Goal: Task Accomplishment & Management: Complete application form

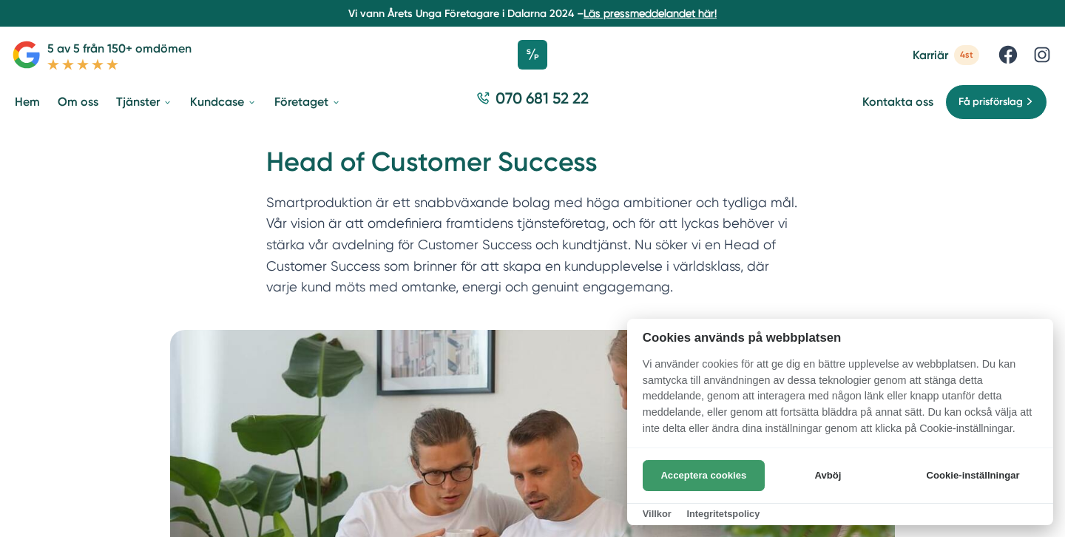
click at [740, 464] on button "Acceptera cookies" at bounding box center [703, 475] width 122 height 31
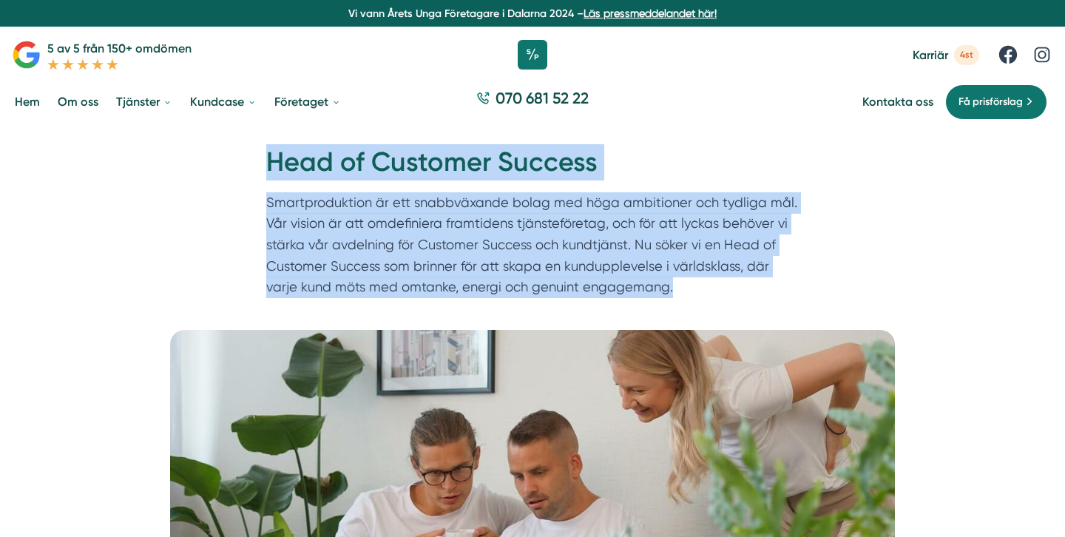
drag, startPoint x: 265, startPoint y: 160, endPoint x: 670, endPoint y: 294, distance: 426.2
click at [670, 294] on div "Hem » Karriär » Head of Customer Success Head of Customer Success Smartprodukti…" at bounding box center [532, 224] width 568 height 160
copy div "Head of Customer Success Smartproduktion är ett snabbväxande bolag med höga amb…"
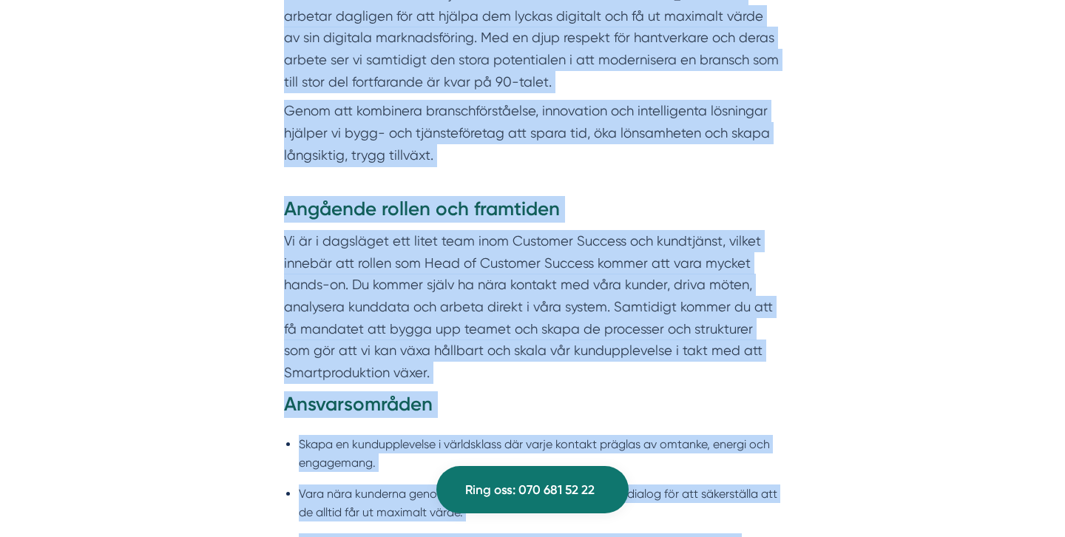
scroll to position [1102, 0]
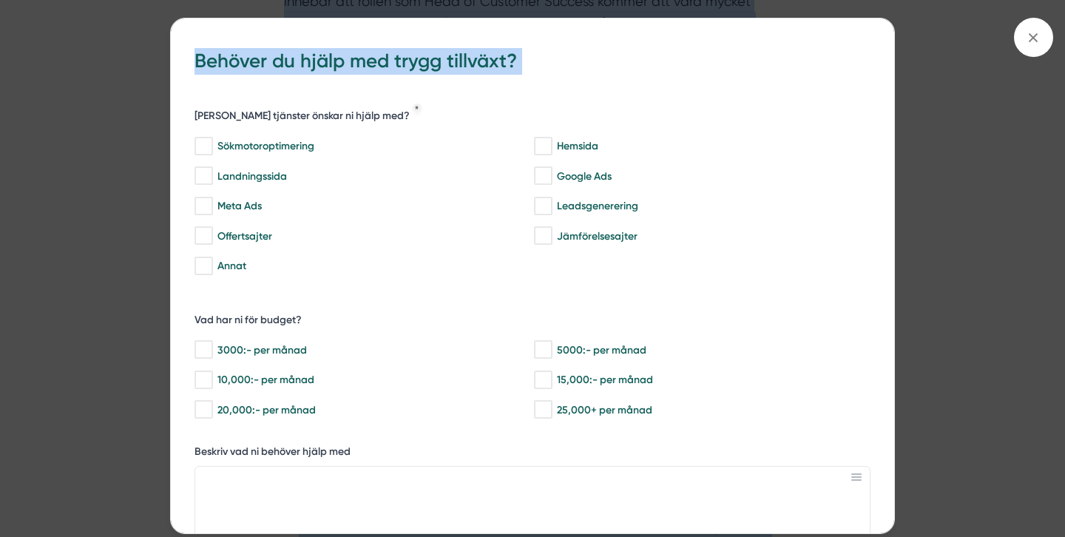
drag, startPoint x: 284, startPoint y: 89, endPoint x: 418, endPoint y: 523, distance: 454.8
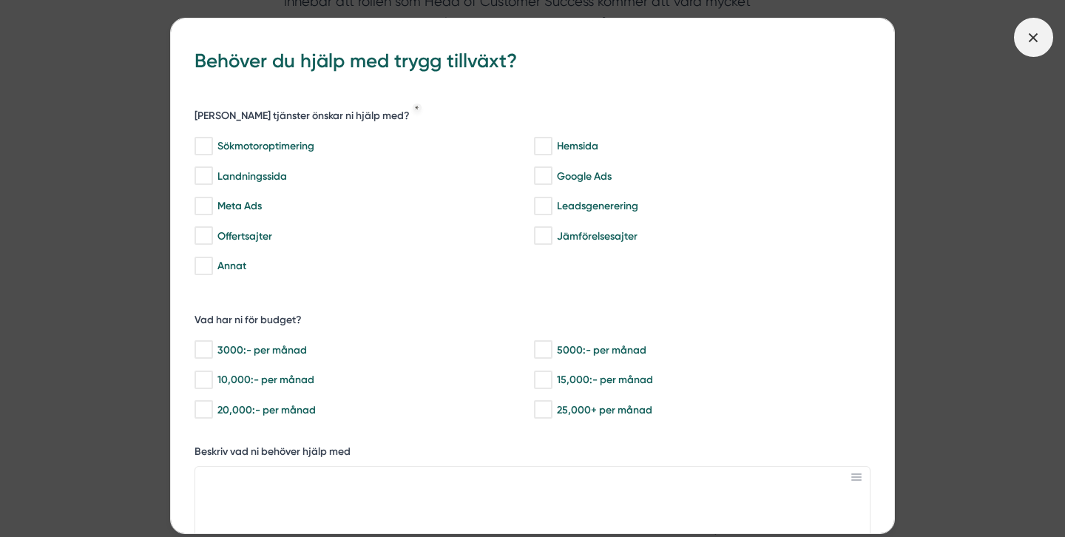
click at [1030, 46] on span at bounding box center [1033, 37] width 39 height 39
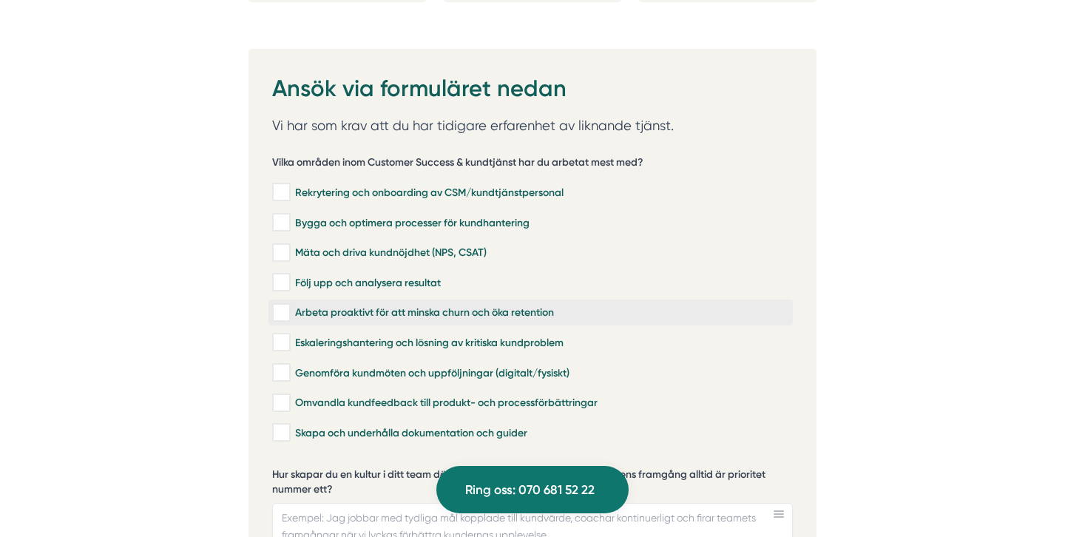
scroll to position [2999, 0]
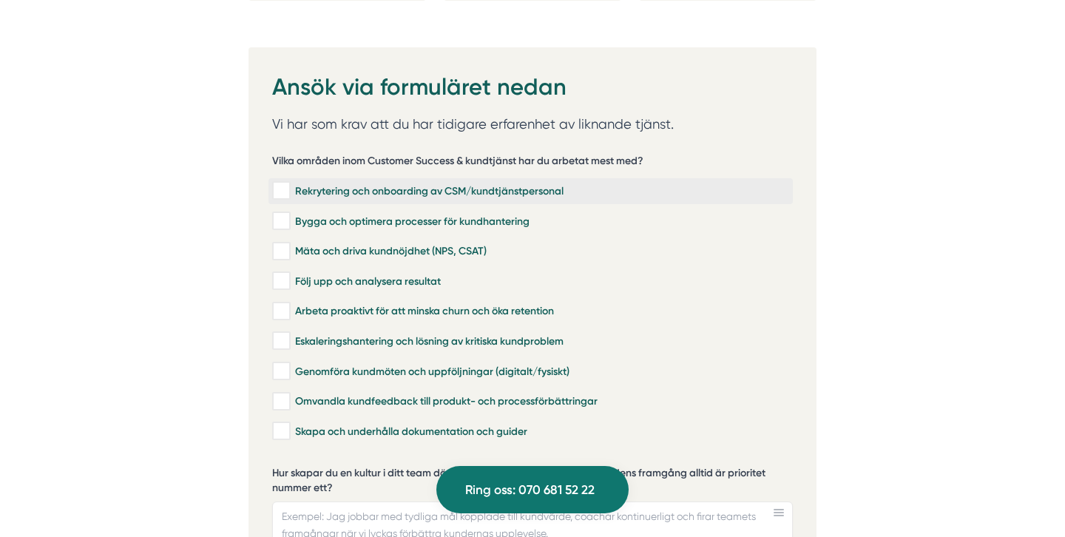
click at [330, 183] on div "Rekrytering och onboarding av CSM/kundtjänstpersonal" at bounding box center [530, 190] width 517 height 15
click at [289, 183] on input "Rekrytering och onboarding av CSM/kundtjänstpersonal" at bounding box center [280, 190] width 17 height 15
click at [523, 183] on div "Rekrytering och onboarding av CSM/kundtjänstpersonal" at bounding box center [530, 190] width 517 height 15
click at [289, 183] on input "Rekrytering och onboarding av CSM/kundtjänstpersonal" at bounding box center [280, 190] width 17 height 15
checkbox input "false"
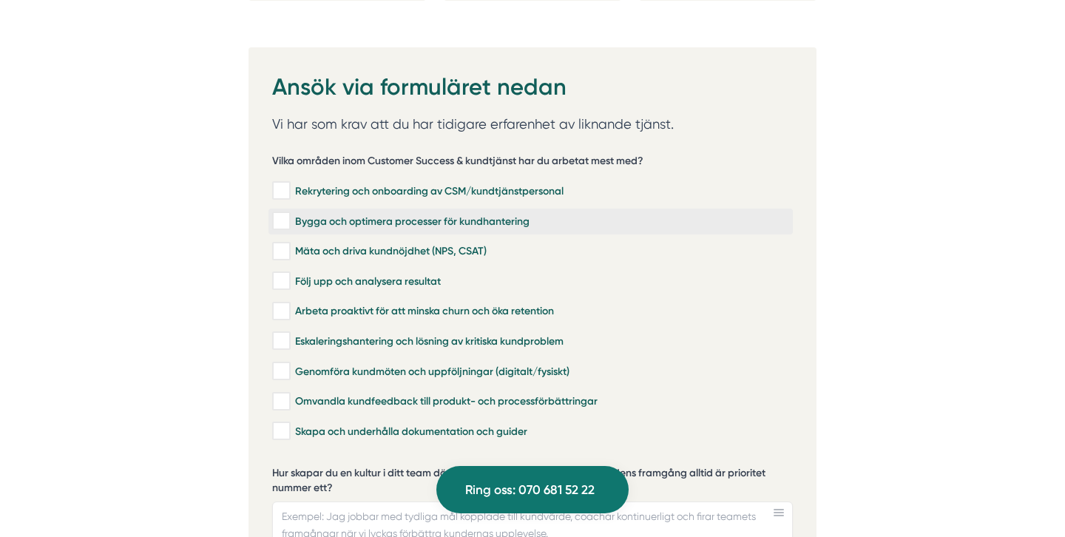
click at [492, 214] on div "Bygga och optimera processer för kundhantering" at bounding box center [530, 221] width 517 height 15
click at [289, 214] on input "Bygga och optimera processer för kundhantering" at bounding box center [280, 221] width 17 height 15
checkbox input "true"
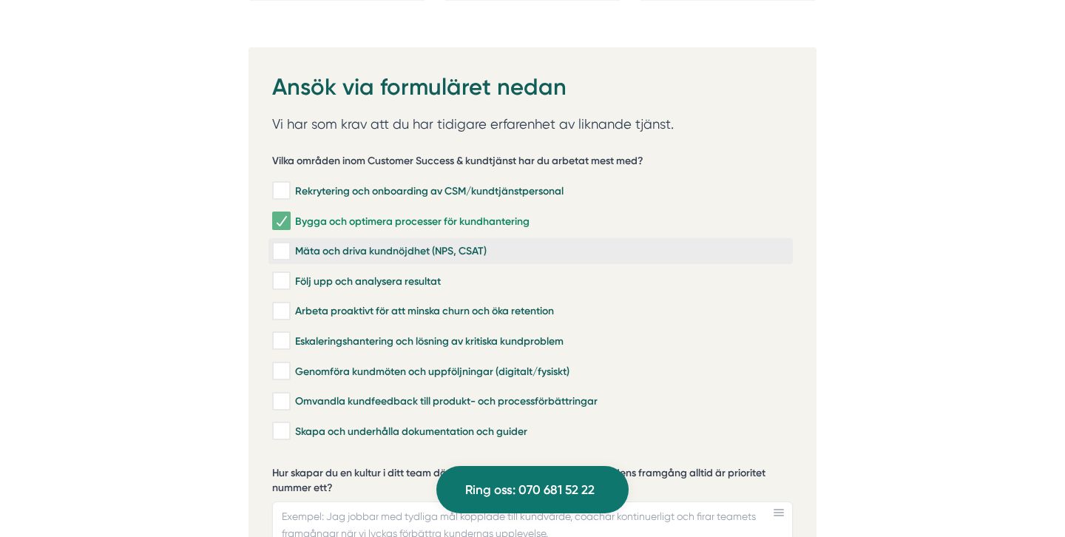
click at [450, 244] on div "Mäta och driva kundnöjdhet (NPS, CSAT)" at bounding box center [530, 251] width 517 height 15
click at [289, 244] on input "Mäta och driva kundnöjdhet (NPS, CSAT)" at bounding box center [280, 251] width 17 height 15
checkbox input "true"
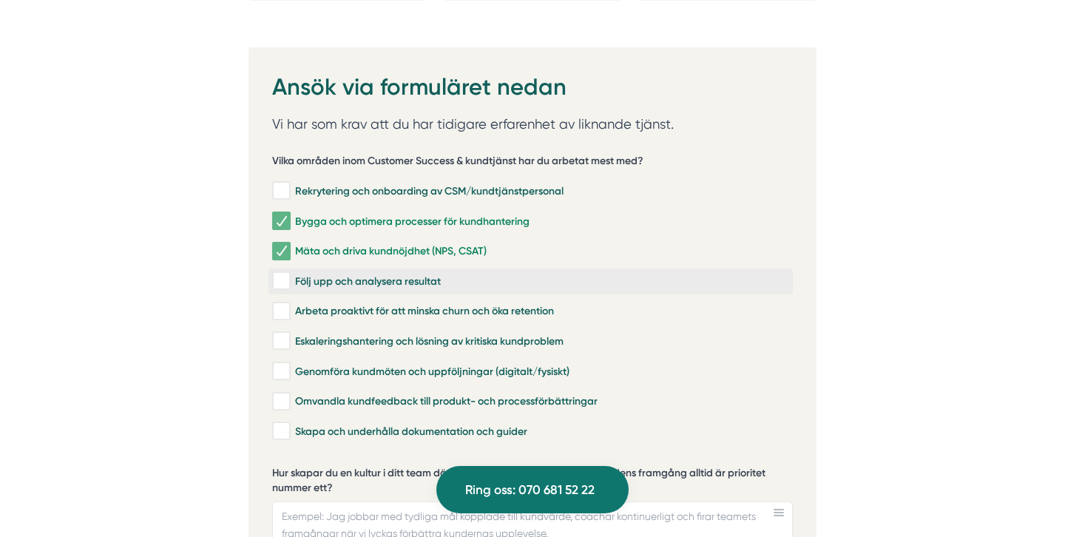
click at [432, 274] on div "Följ upp och analysera resultat" at bounding box center [530, 281] width 517 height 15
click at [289, 274] on input "Följ upp och analysera resultat" at bounding box center [280, 281] width 17 height 15
checkbox input "true"
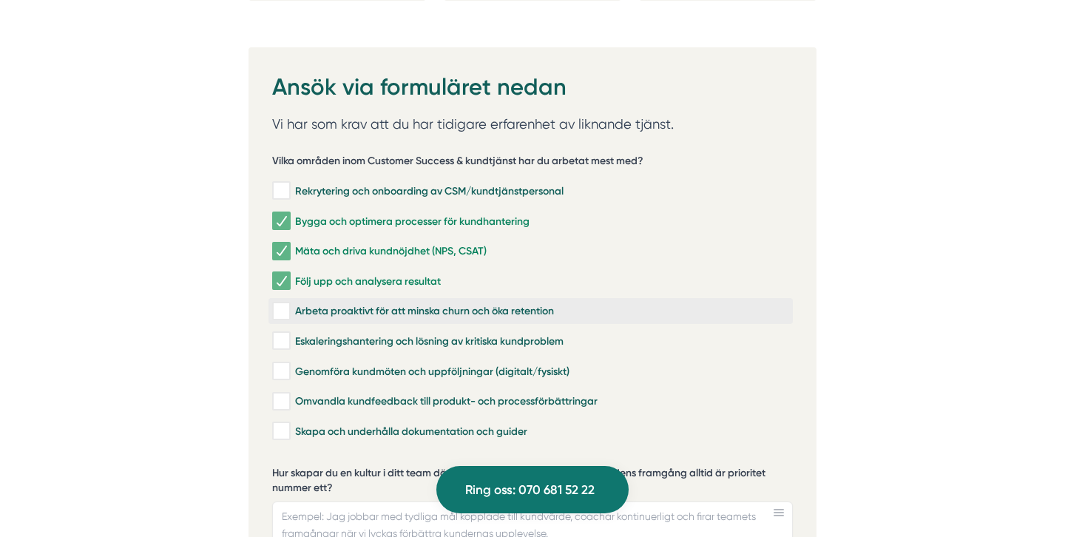
click at [452, 304] on div "Arbeta proaktivt för att minska churn och öka retention" at bounding box center [530, 311] width 517 height 15
click at [289, 304] on input "Arbeta proaktivt för att minska churn och öka retention" at bounding box center [280, 311] width 17 height 15
checkbox input "true"
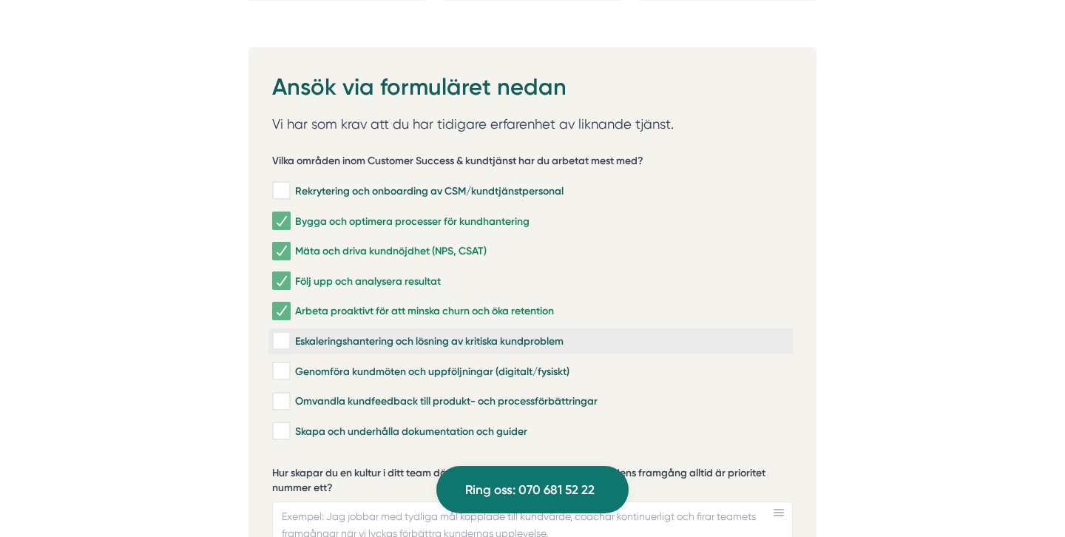
click at [458, 333] on div "Eskaleringshantering och lösning av kritiska kundproblem" at bounding box center [530, 340] width 517 height 15
click at [289, 333] on input "Eskaleringshantering och lösning av kritiska kundproblem" at bounding box center [280, 340] width 17 height 15
checkbox input "true"
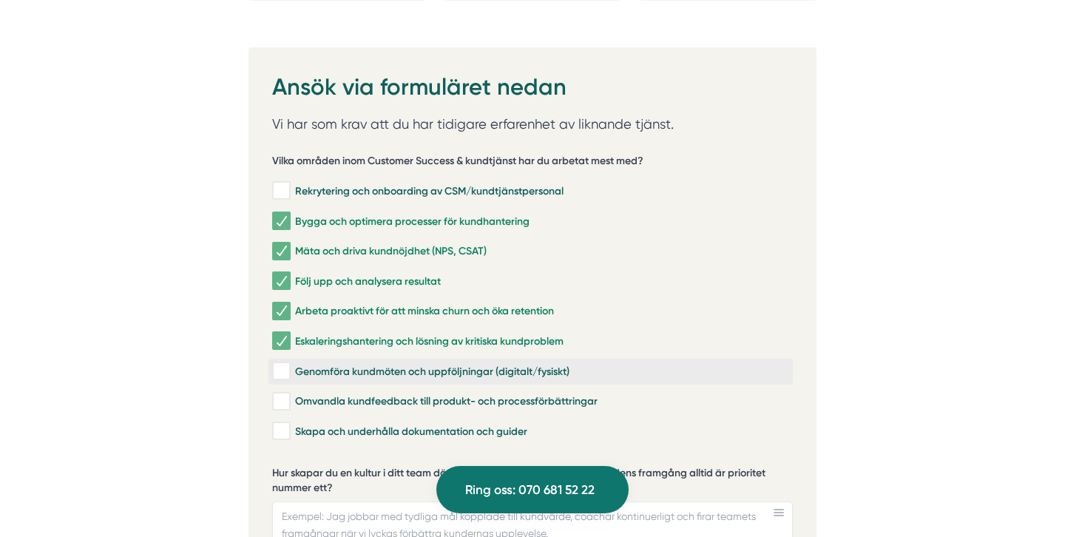
click at [452, 364] on div "Genomföra kundmöten och uppföljningar (digitalt/fysiskt)" at bounding box center [530, 371] width 517 height 15
click at [289, 364] on input "Genomföra kundmöten och uppföljningar (digitalt/fysiskt)" at bounding box center [280, 371] width 17 height 15
checkbox input "true"
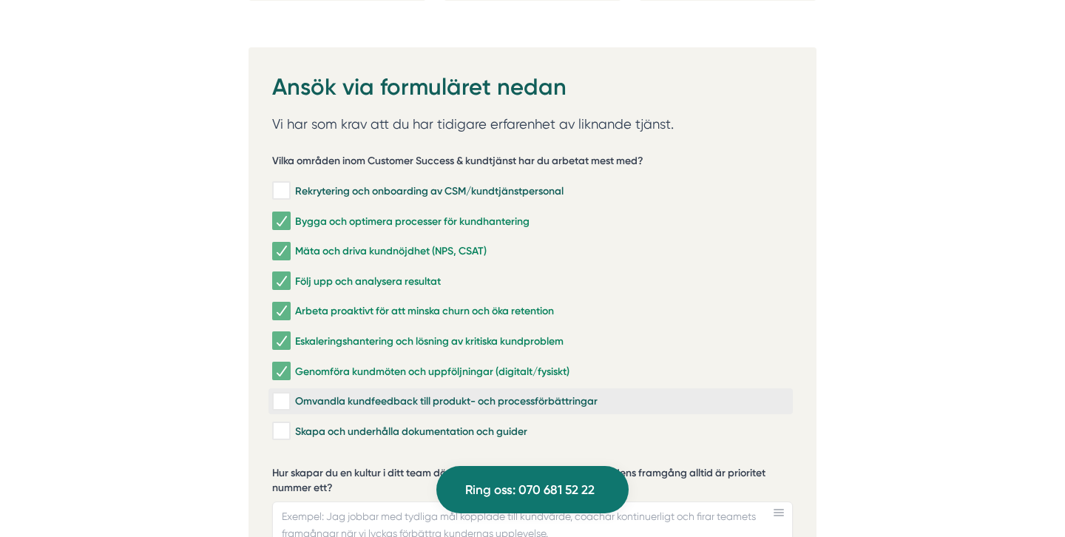
click at [450, 394] on div "Omvandla kundfeedback till produkt- och processförbättringar" at bounding box center [530, 401] width 517 height 15
click at [289, 394] on input "Omvandla kundfeedback till produkt- och processförbättringar" at bounding box center [280, 401] width 17 height 15
checkbox input "true"
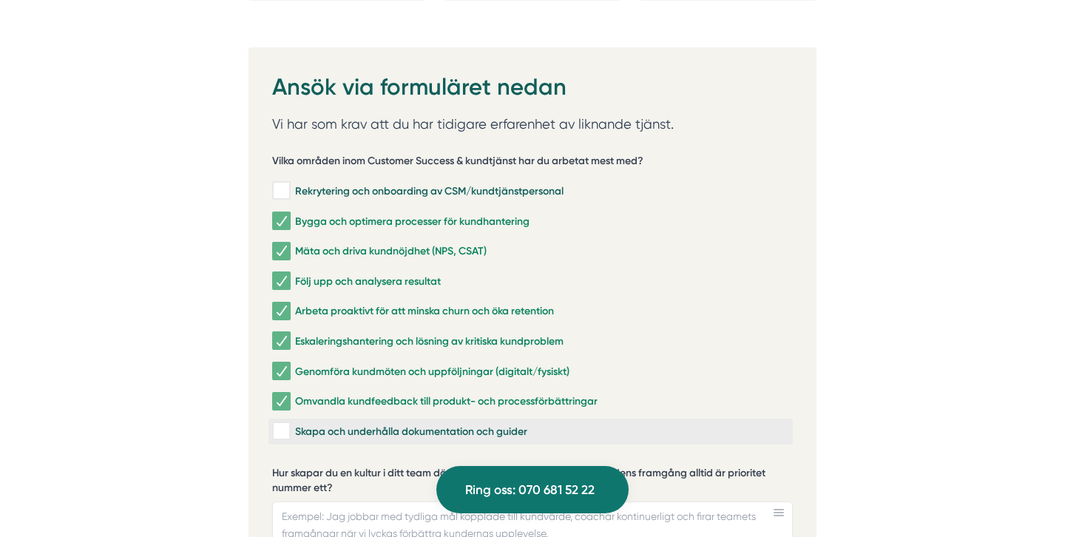
click at [432, 424] on div "Skapa och underhålla dokumentation och guider" at bounding box center [530, 431] width 517 height 15
click at [289, 424] on input "Skapa och underhålla dokumentation och guider" at bounding box center [280, 431] width 17 height 15
checkbox input "true"
click at [497, 183] on div "Rekrytering och onboarding av CSM/kundtjänstpersonal" at bounding box center [530, 190] width 517 height 15
click at [289, 183] on input "Rekrytering och onboarding av CSM/kundtjänstpersonal" at bounding box center [280, 190] width 17 height 15
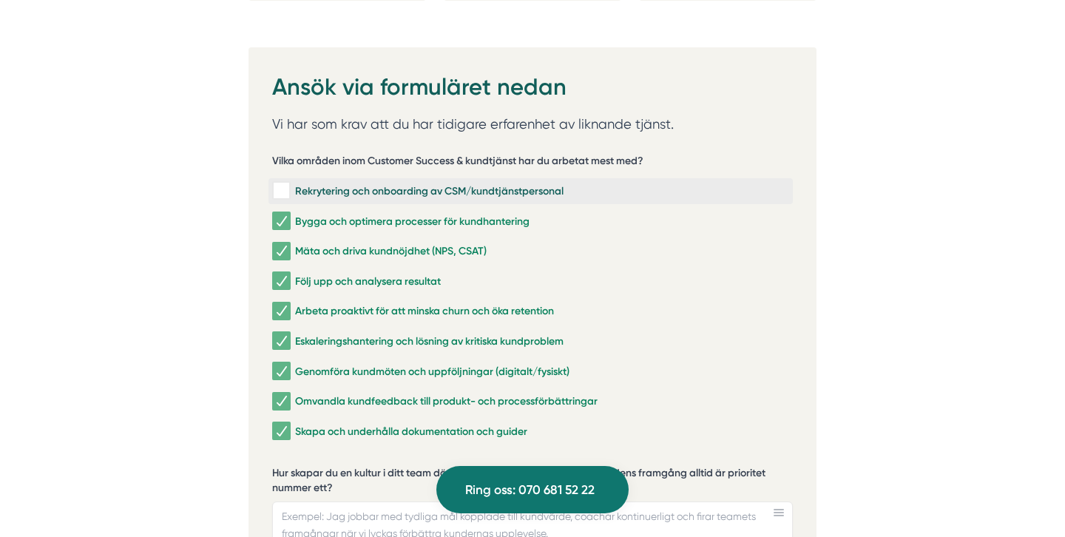
checkbox input "true"
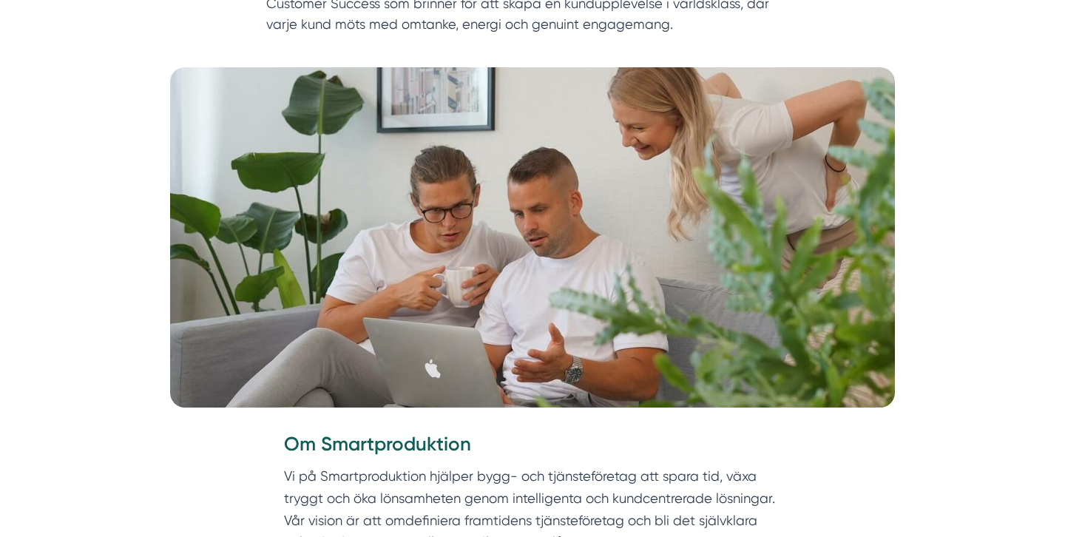
scroll to position [0, 0]
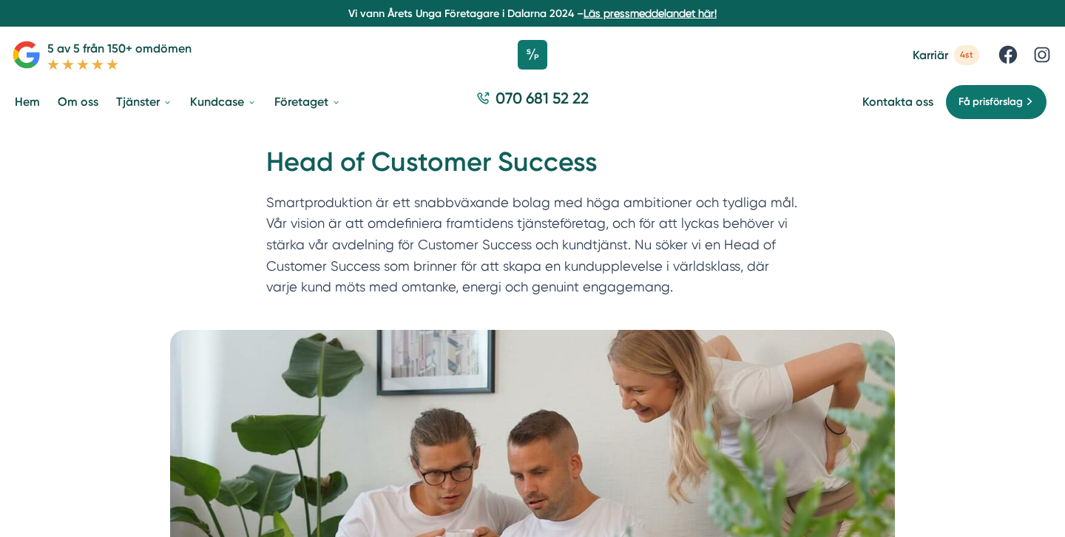
click at [622, 254] on p "Smartproduktion är ett snabbväxande bolag med höga ambitioner och tydliga mål. …" at bounding box center [532, 248] width 532 height 112
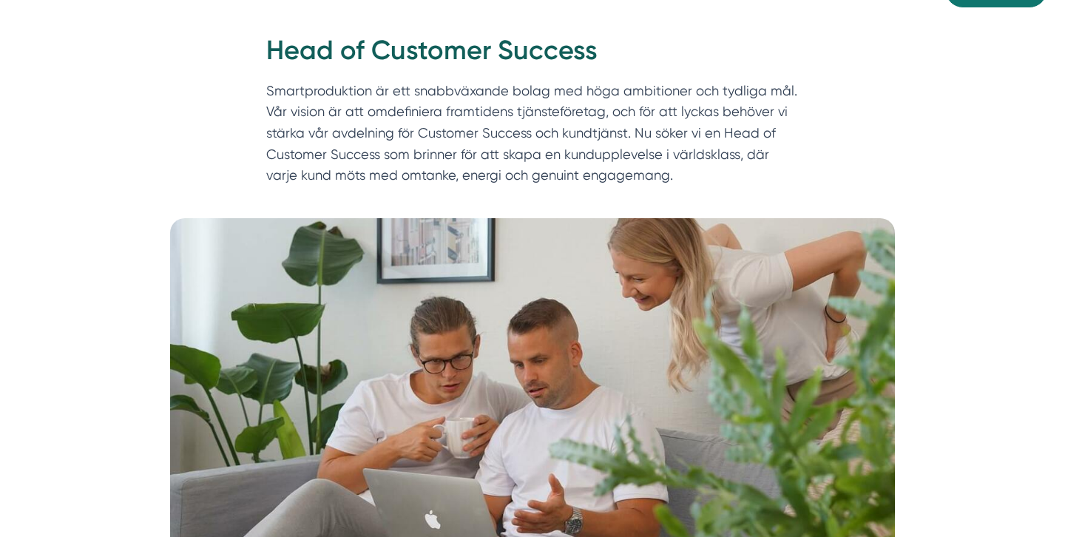
scroll to position [106, 0]
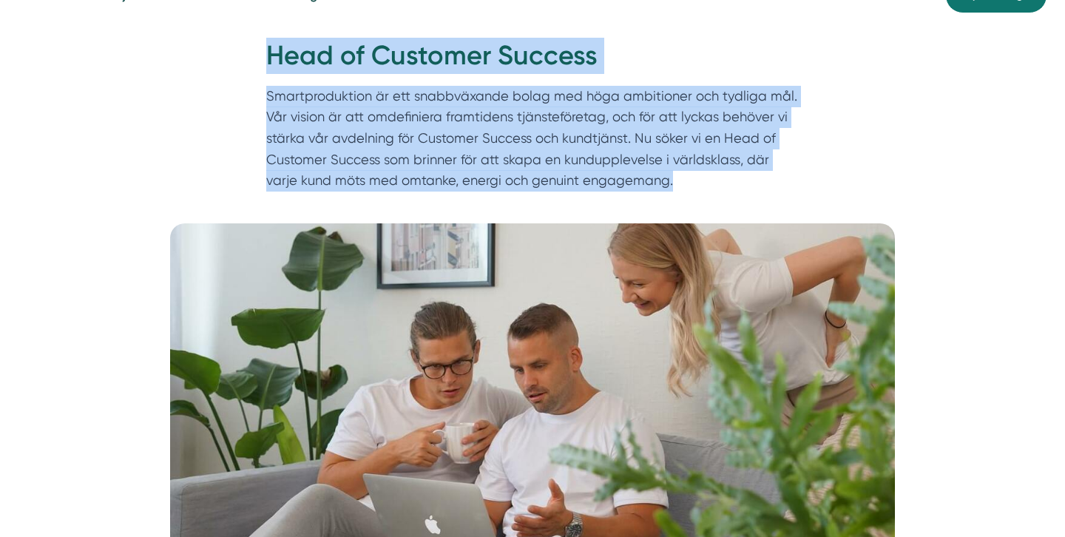
drag, startPoint x: 259, startPoint y: 58, endPoint x: 722, endPoint y: 194, distance: 481.4
click at [722, 194] on div "Hem » Karriär » Head of Customer Success Head of Customer Success Smartprodukti…" at bounding box center [532, 118] width 568 height 160
copy div "Head of Customer Success Smartproduktion är ett snabbväxande bolag med höga amb…"
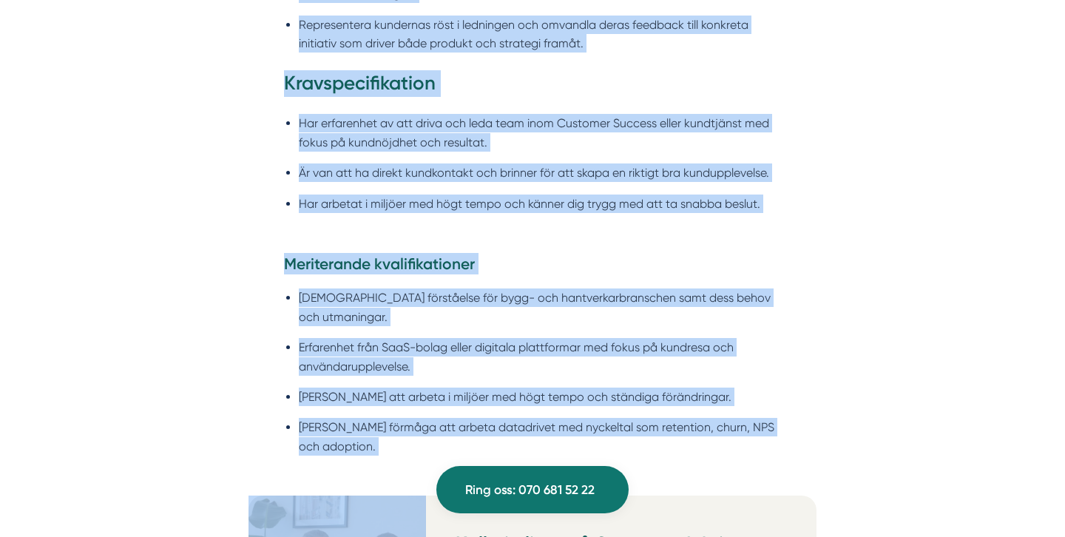
scroll to position [1533, 0]
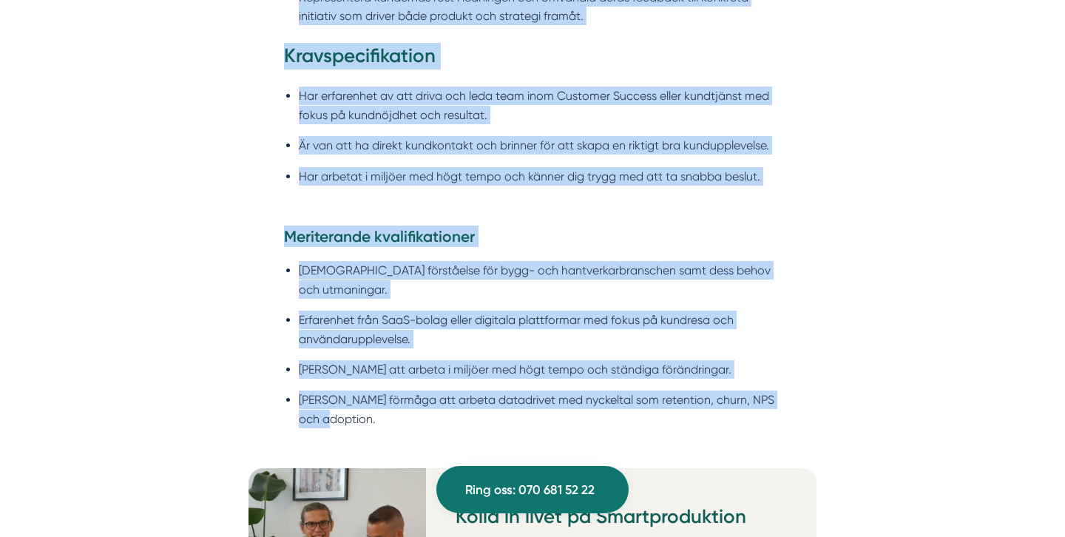
drag, startPoint x: 280, startPoint y: 143, endPoint x: 394, endPoint y: 416, distance: 296.3
copy div "Om Smartproduktion Vi på Smartproduktion hjälper bygg- och tjänsteföretag att s…"
click at [658, 310] on li "Erfarenhet från SaaS-bolag eller digitala plattformar med fokus på kundresa och…" at bounding box center [540, 329] width 482 height 38
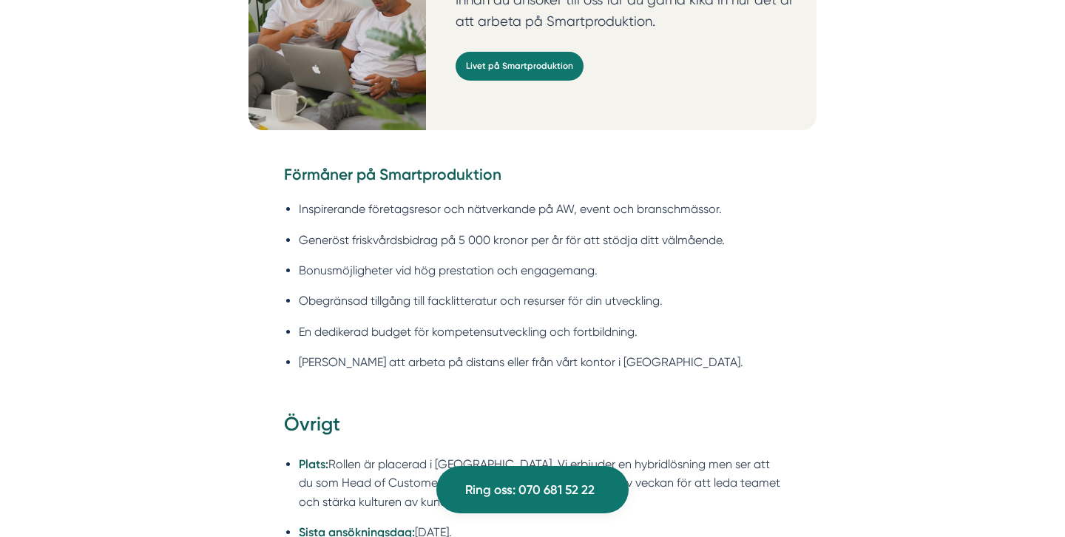
scroll to position [2085, 0]
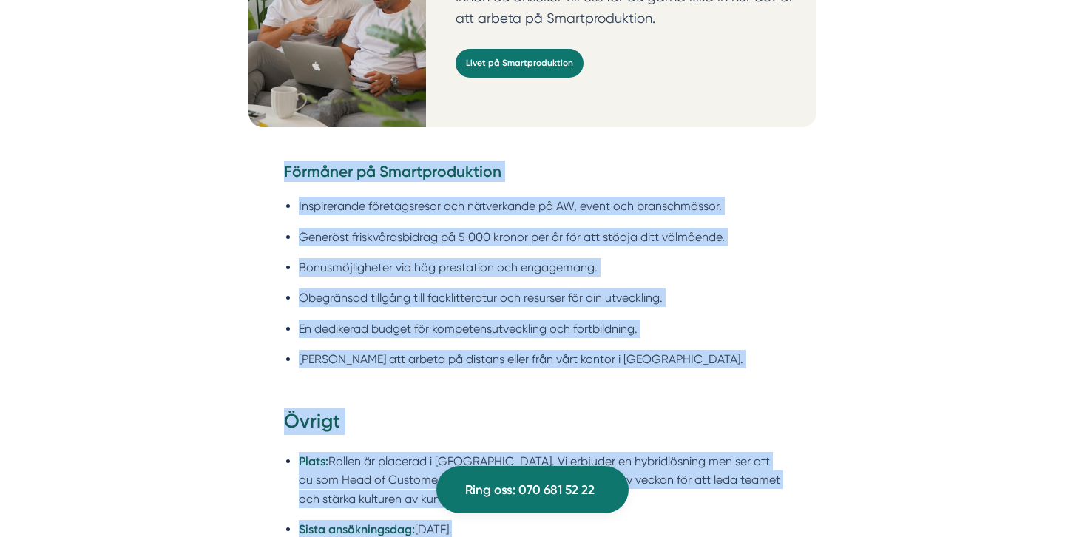
drag, startPoint x: 287, startPoint y: 151, endPoint x: 370, endPoint y: 520, distance: 379.0
click at [370, 520] on div "Om Smartproduktion Vi på Smartproduktion hjälper bygg- och tjänsteföretag att s…" at bounding box center [532, 365] width 1029 height 3512
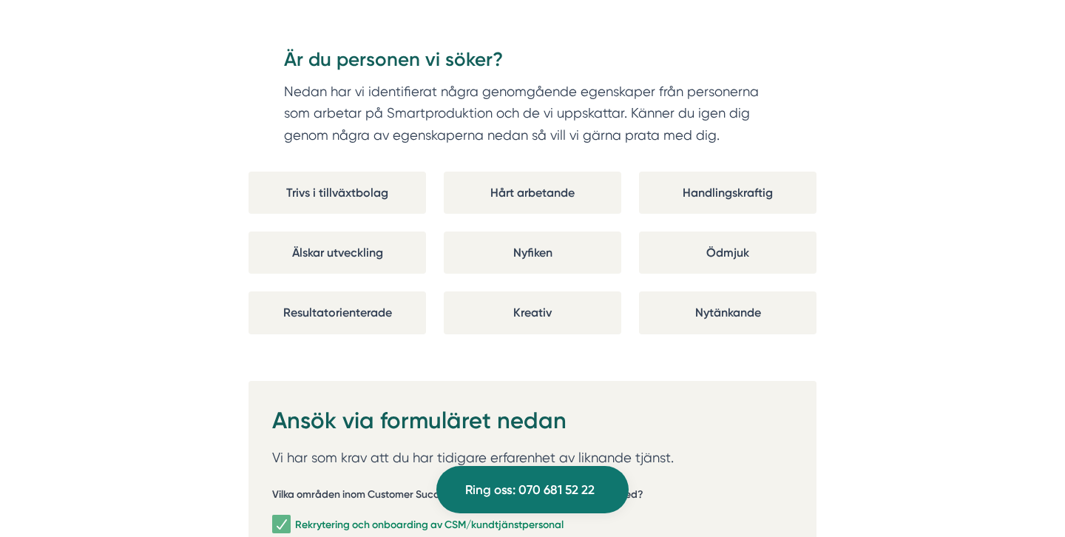
scroll to position [2664, 0]
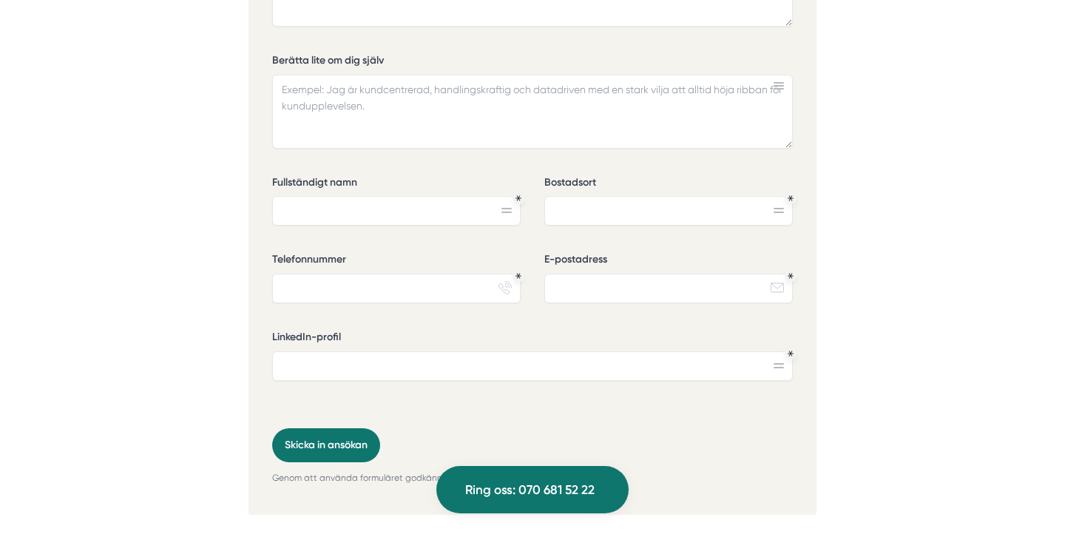
scroll to position [3667, 0]
click at [656, 353] on input "LinkedIn-profil" at bounding box center [532, 368] width 520 height 30
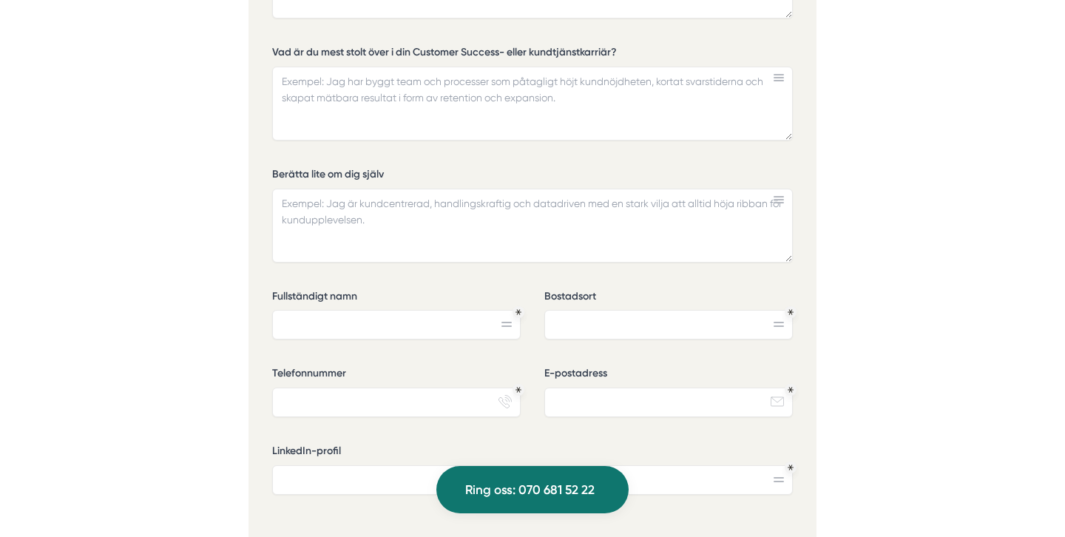
scroll to position [3609, 0]
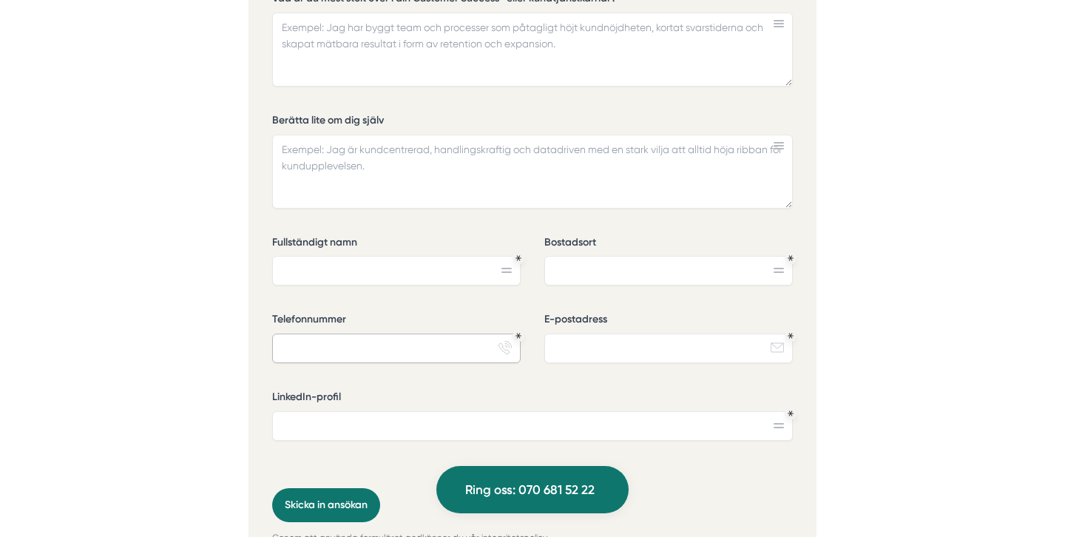
click at [356, 333] on input "Telefonnummer" at bounding box center [396, 348] width 248 height 30
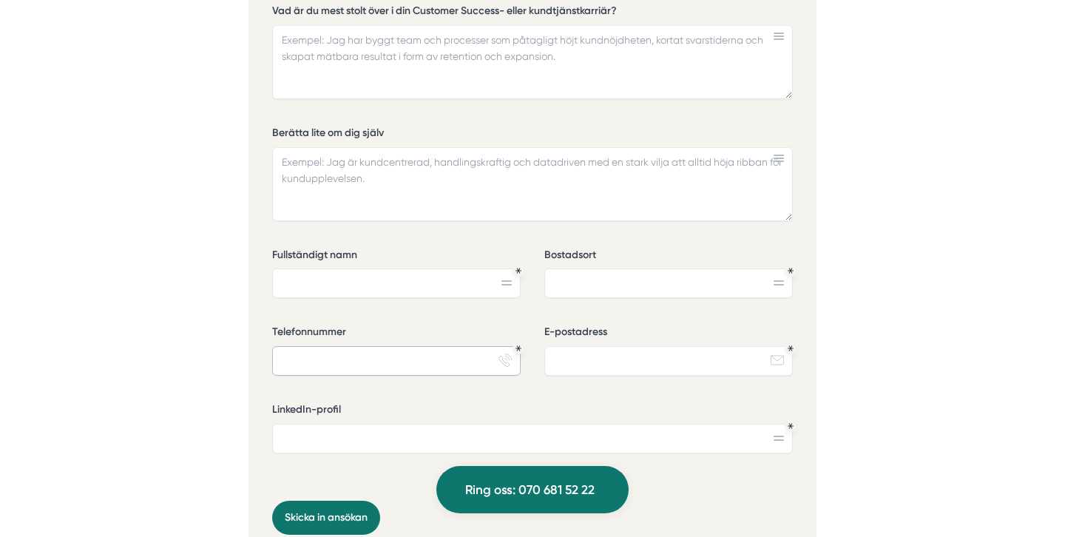
scroll to position [3602, 0]
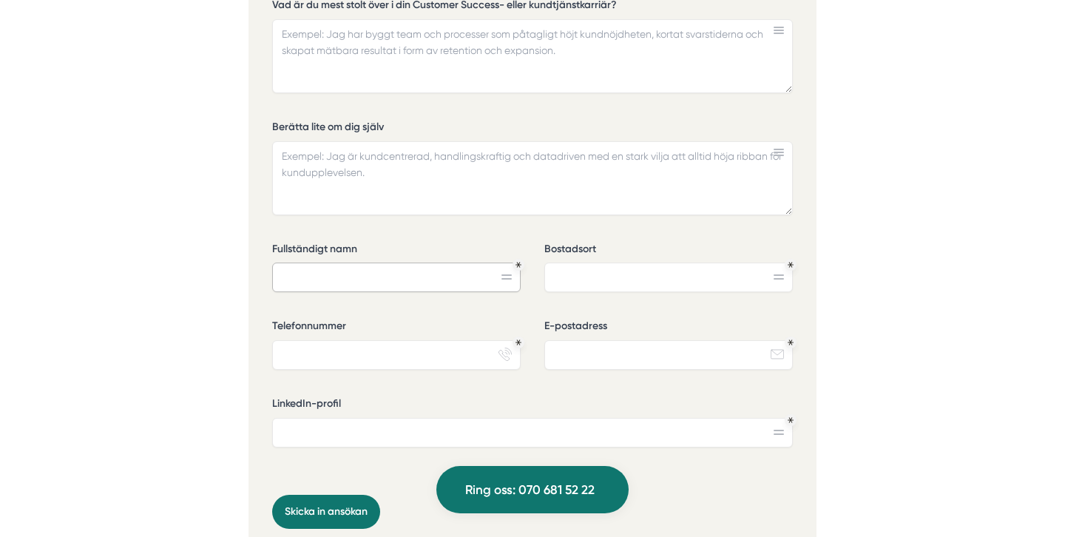
click at [383, 266] on input "Fullständigt namn" at bounding box center [396, 277] width 248 height 30
type input "Helen"
type input "Y"
type input "Linköping"
click at [359, 266] on input "Helen" at bounding box center [396, 277] width 248 height 30
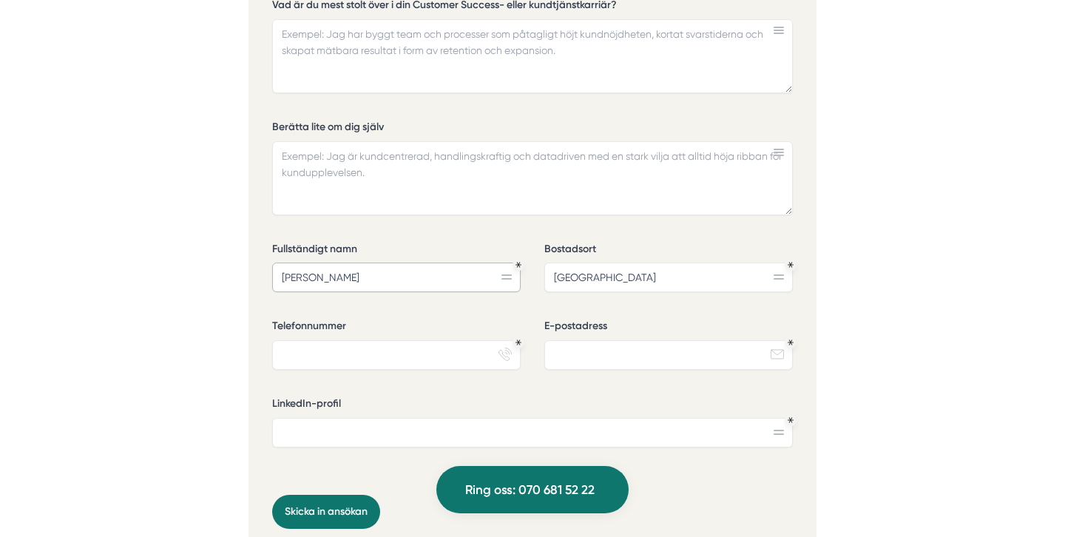
type input "Helen Yildiz"
click at [336, 340] on input "Telefonnummer" at bounding box center [396, 355] width 248 height 30
type input "0709-709010"
type input "helen.yildiz@live.se"
click at [302, 418] on input "LinkedIn-profil" at bounding box center [532, 433] width 520 height 30
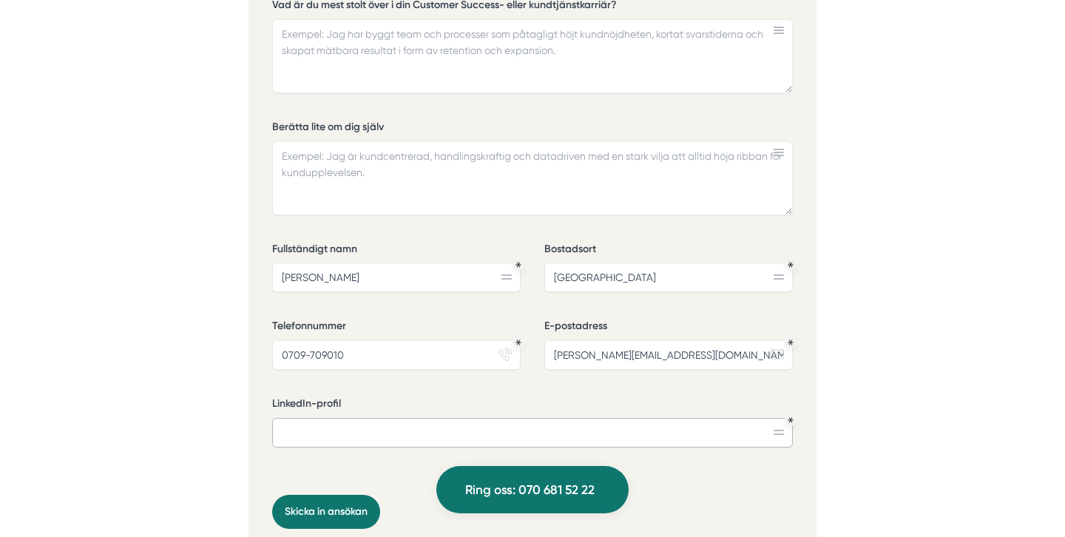
paste input "https://www.linkedin.com/in/helen-yildiz/"
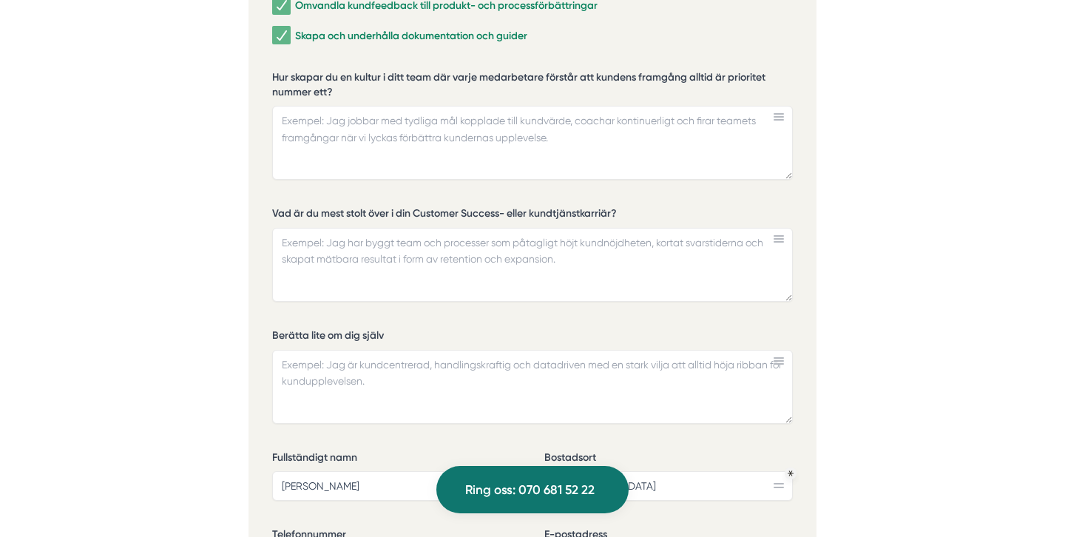
scroll to position [3389, 0]
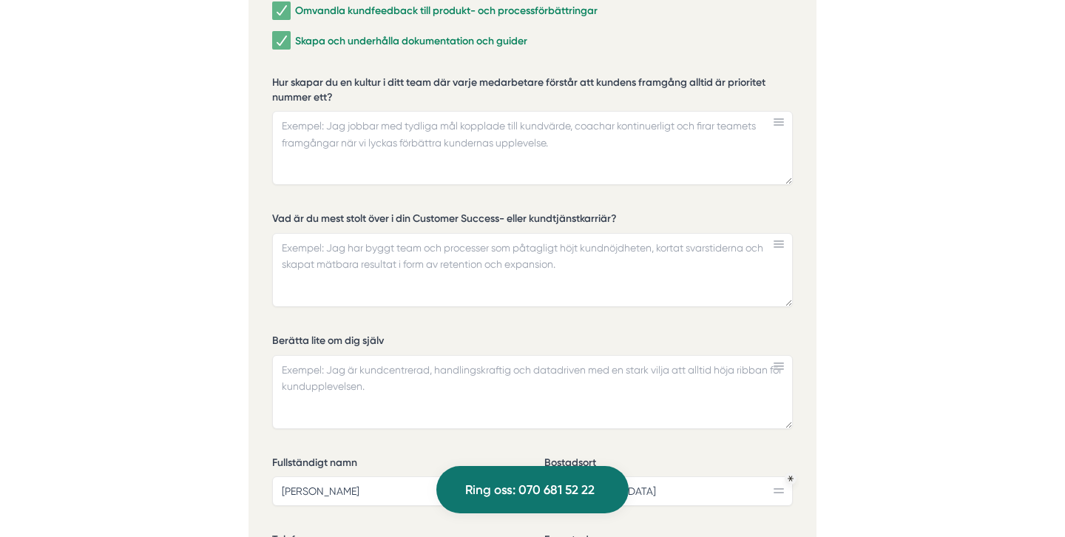
type input "https://www.linkedin.com/in/helen-yildiz/"
click at [453, 124] on textarea "Hur skapar du en kultur i ditt team där varje medarbetare förstår att kundens f…" at bounding box center [532, 148] width 520 height 74
click at [439, 240] on textarea "Vad är du mest stolt över i din Customer Success- eller kundtjänstkarriär?" at bounding box center [532, 270] width 520 height 74
paste textarea "Jag är mest stolt över att ha byggt upp och lett Customer Success-team från gru…"
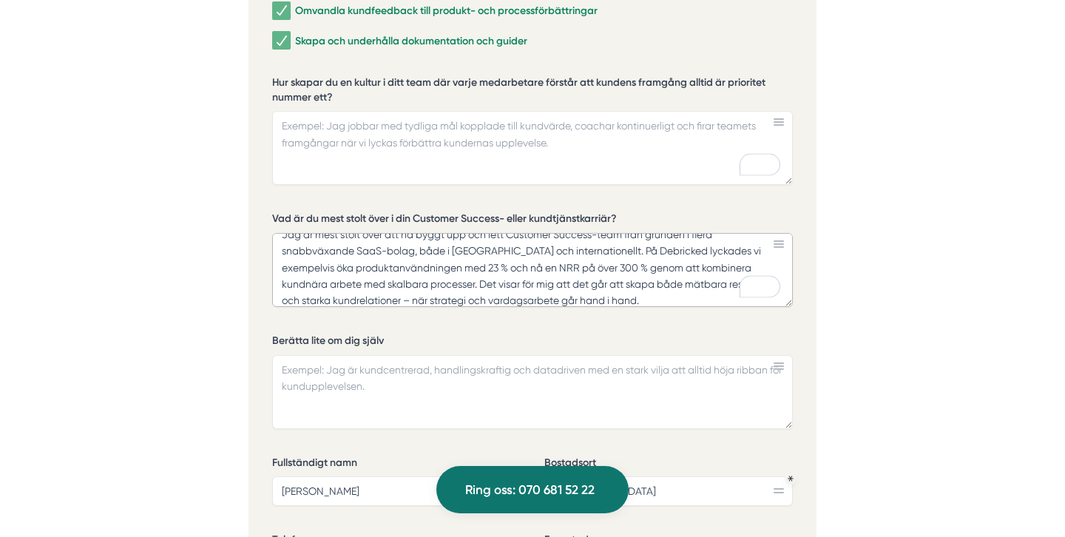
scroll to position [21, 0]
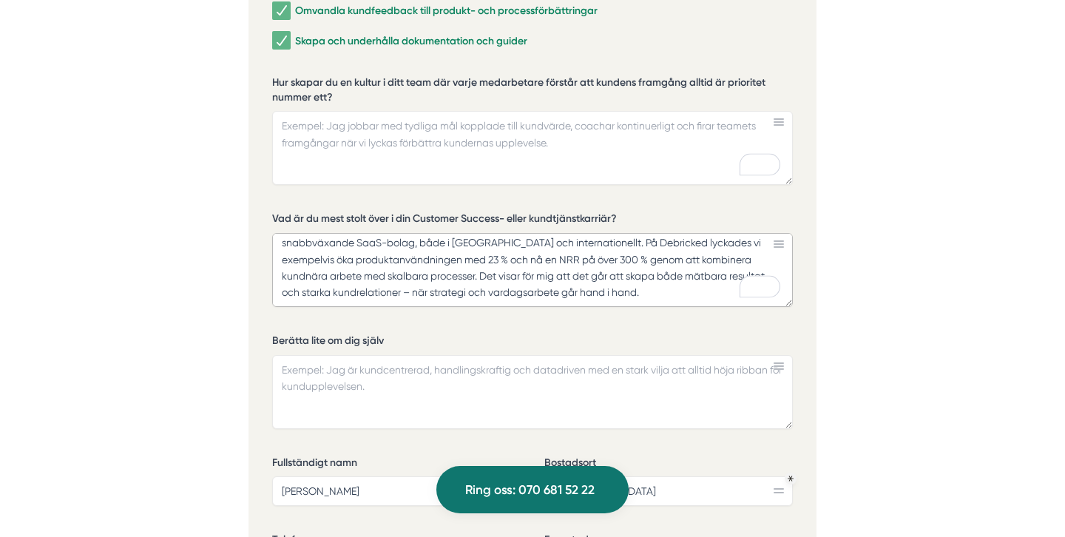
type textarea "Jag är mest stolt över att ha byggt upp och lett Customer Success-team från gru…"
click at [599, 355] on textarea "Berätta lite om dig själv" at bounding box center [532, 392] width 520 height 74
paste textarea "Jag är en ledare som brinner för att skapa kundupplevelser i världsklass. Under…"
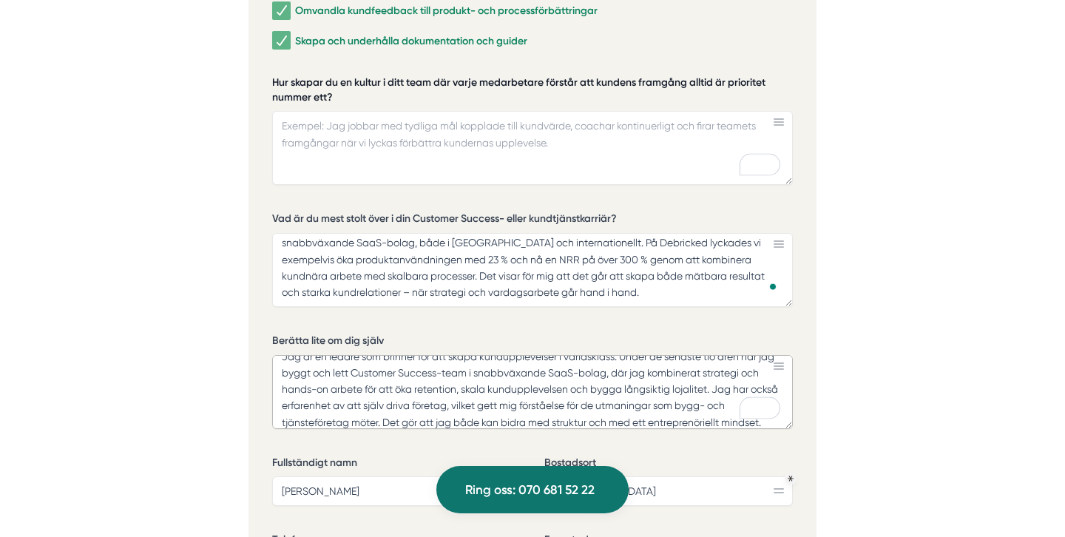
scroll to position [13, 0]
type textarea "Jag är en ledare som brinner för att skapa kundupplevelser i världsklass. Under…"
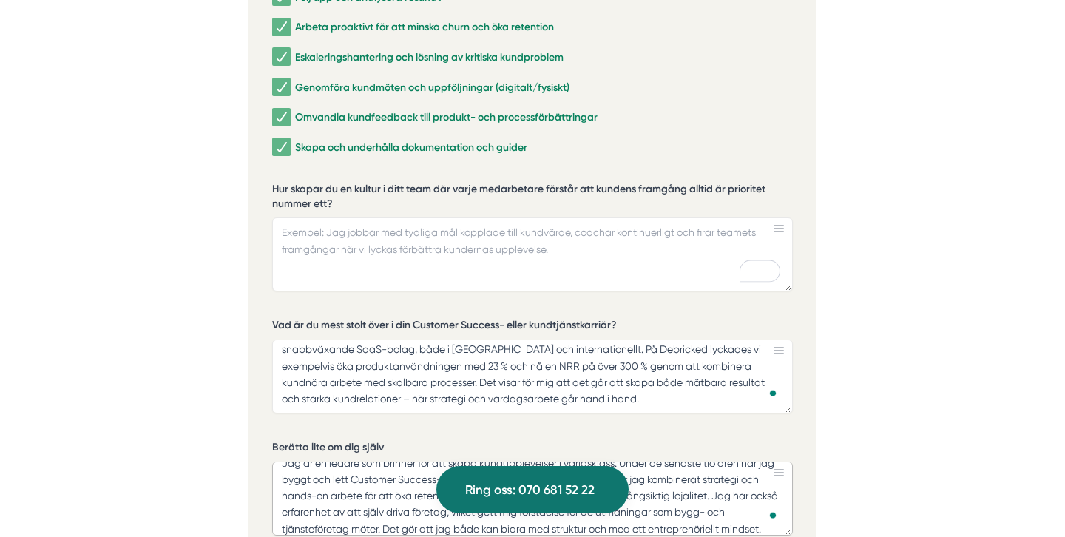
scroll to position [3282, 0]
click at [544, 272] on textarea "Hur skapar du en kultur i ditt team där varje medarbetare förstår att kundens f…" at bounding box center [532, 255] width 520 height 74
paste textarea "För mig handlar det om tydlig kommunikation och att hela tiden koppla teamets a…"
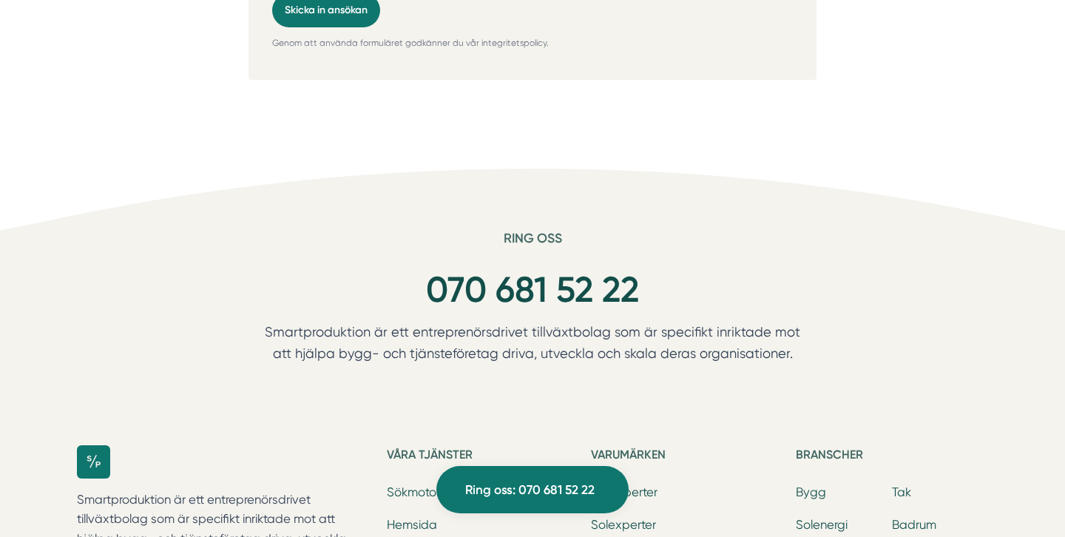
scroll to position [3872, 0]
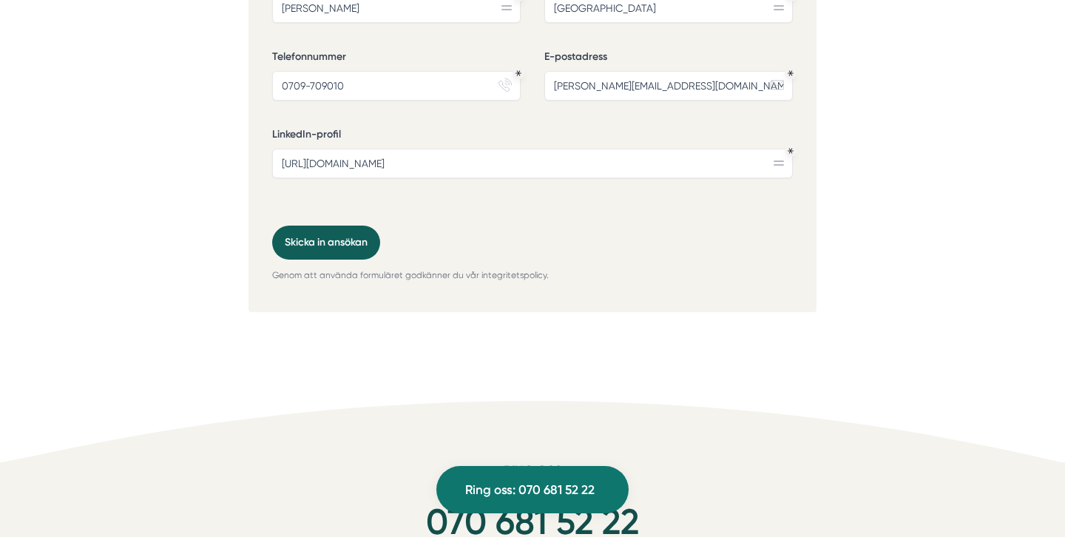
type textarea "För mig handlar det om tydlig kommunikation och att hela tiden koppla teamets a…"
click at [322, 225] on button "Skicka in ansökan" at bounding box center [326, 242] width 108 height 34
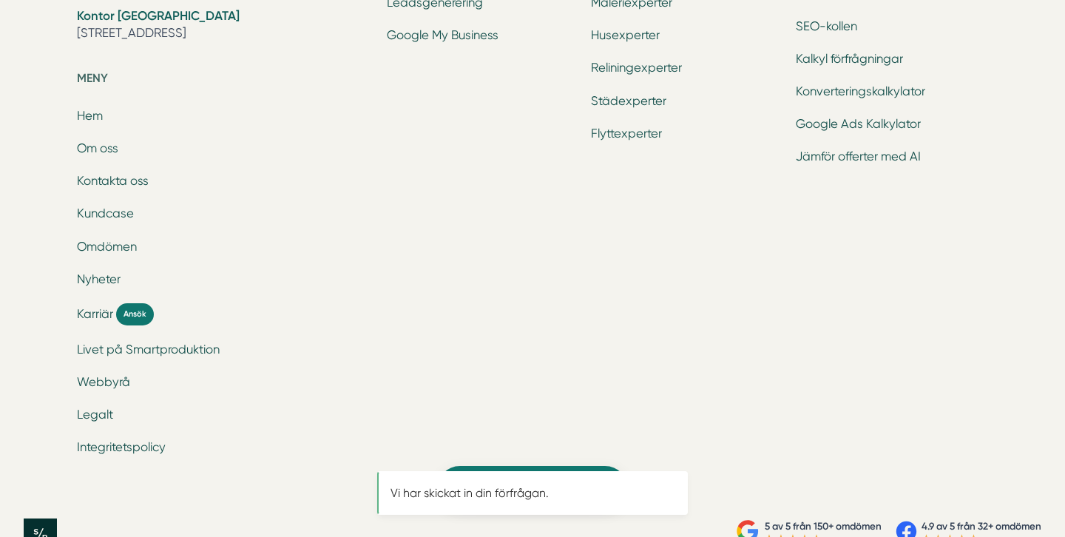
scroll to position [0, 0]
